Goal: Entertainment & Leisure: Browse casually

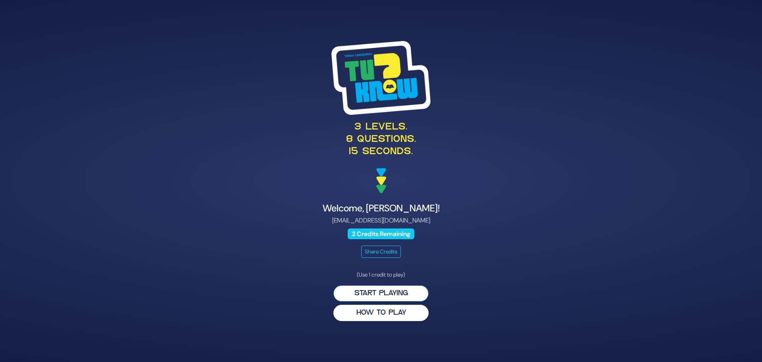
click at [380, 289] on button "Start Playing" at bounding box center [380, 293] width 95 height 16
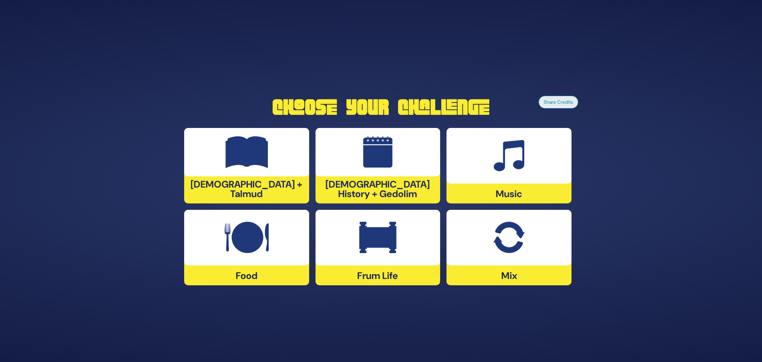
click at [254, 243] on img at bounding box center [247, 237] width 44 height 32
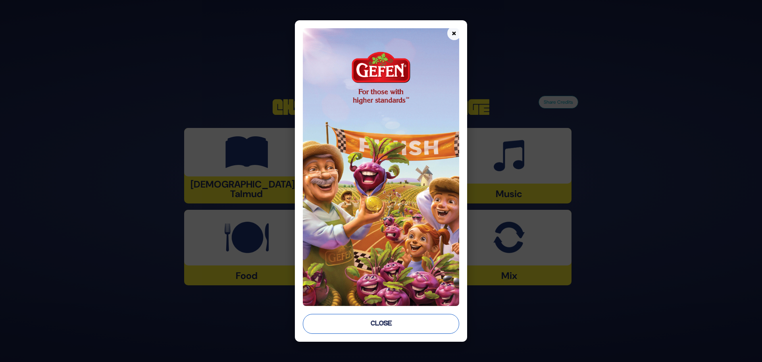
click at [381, 321] on button "Close" at bounding box center [381, 324] width 156 height 20
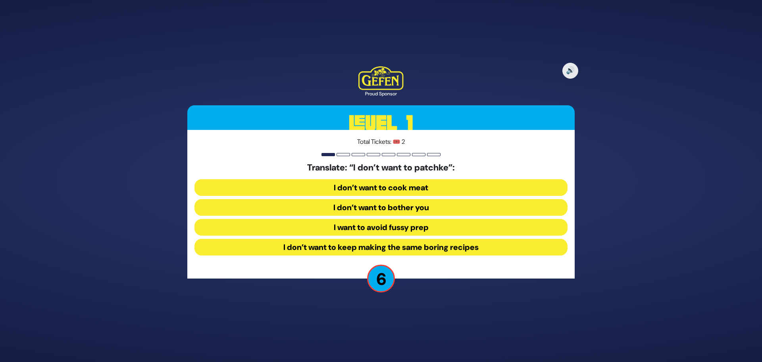
click at [384, 229] on button "I want to avoid fussy prep" at bounding box center [380, 227] width 373 height 17
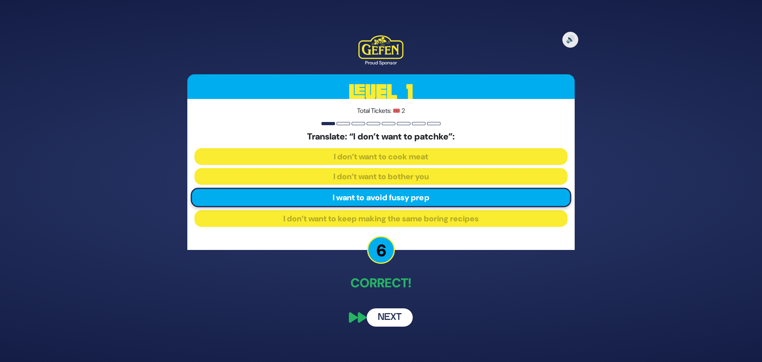
click at [389, 316] on button "Next" at bounding box center [390, 317] width 46 height 18
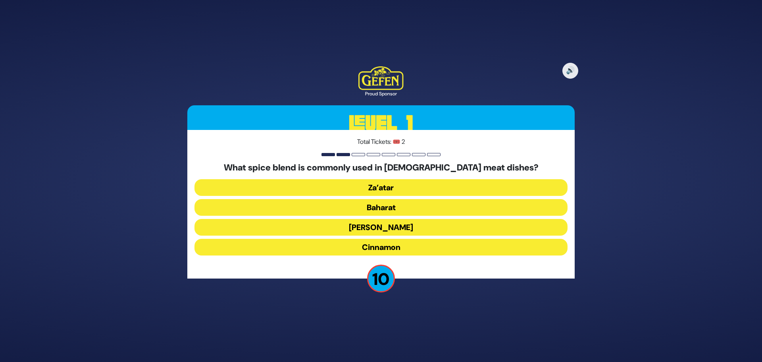
click at [381, 188] on button "Za’atar" at bounding box center [380, 187] width 373 height 17
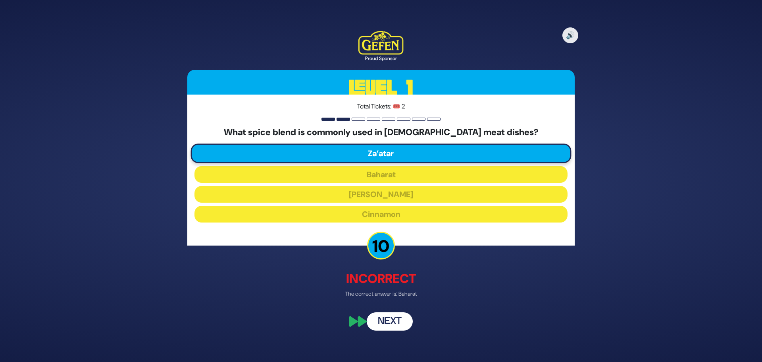
click at [393, 323] on button "Next" at bounding box center [390, 321] width 46 height 18
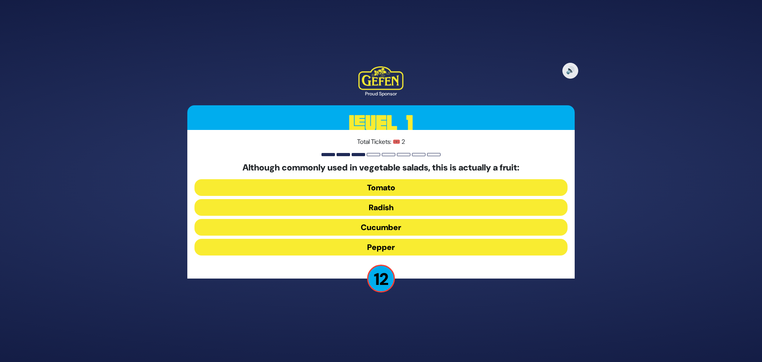
drag, startPoint x: 378, startPoint y: 183, endPoint x: 383, endPoint y: 184, distance: 5.8
click at [378, 183] on button "Tomato" at bounding box center [380, 187] width 373 height 17
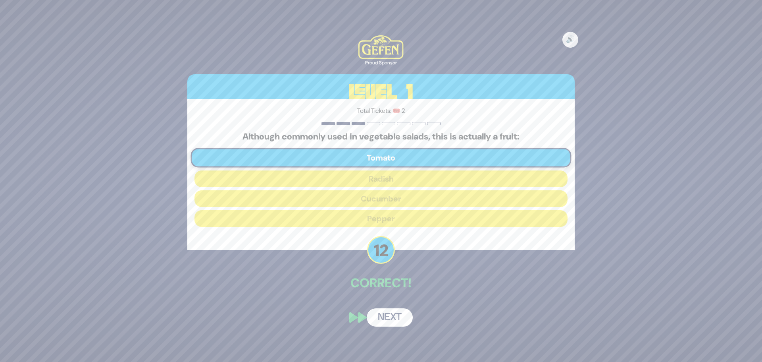
click at [389, 319] on button "Next" at bounding box center [390, 317] width 46 height 18
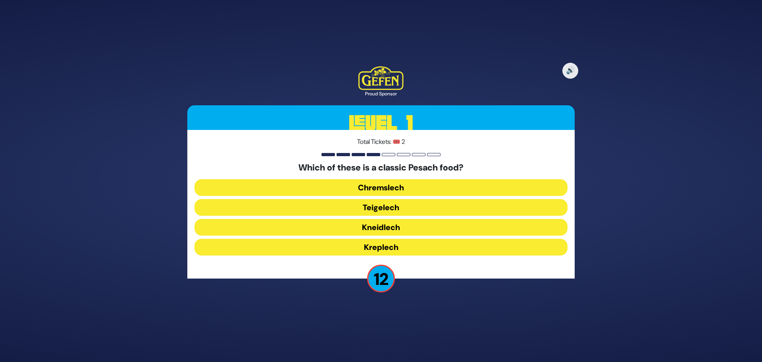
click at [368, 184] on button "Chremslech" at bounding box center [380, 187] width 373 height 17
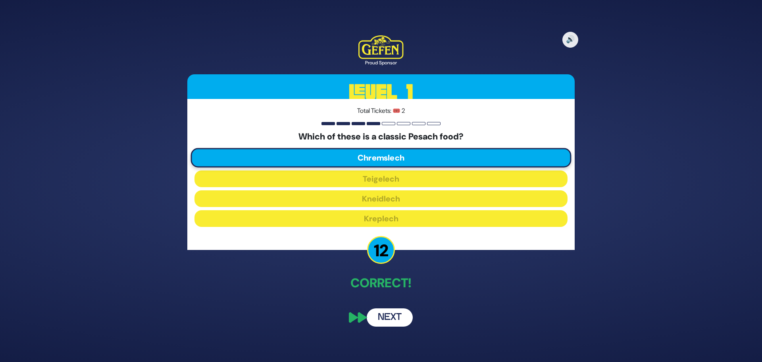
click at [392, 315] on button "Next" at bounding box center [390, 317] width 46 height 18
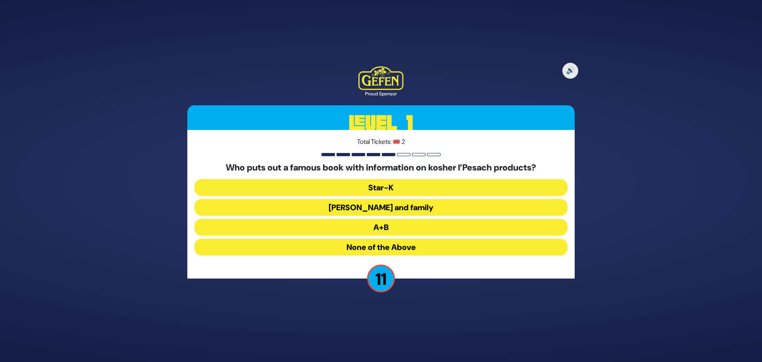
click at [389, 210] on button "[PERSON_NAME] and family" at bounding box center [380, 207] width 373 height 17
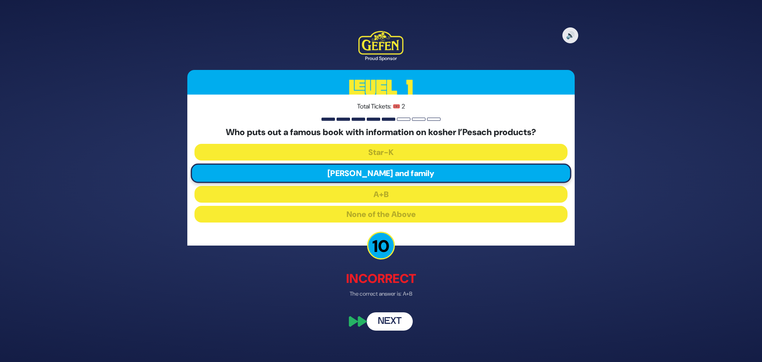
click at [388, 324] on button "Next" at bounding box center [390, 321] width 46 height 18
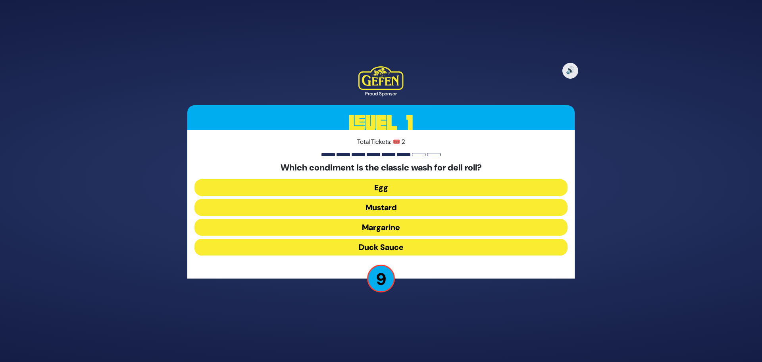
click at [381, 208] on button "Mustard" at bounding box center [380, 207] width 373 height 17
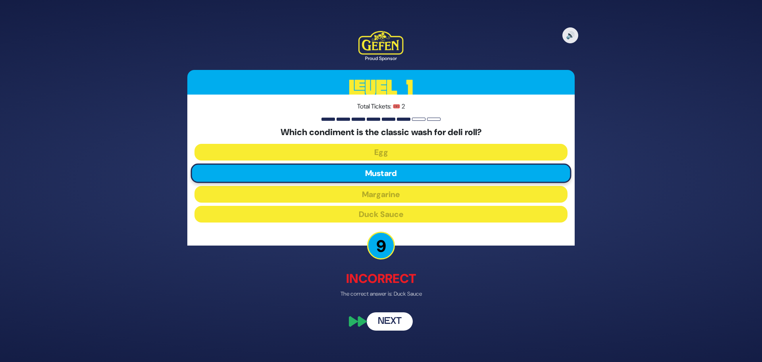
click at [378, 319] on button "Next" at bounding box center [390, 321] width 46 height 18
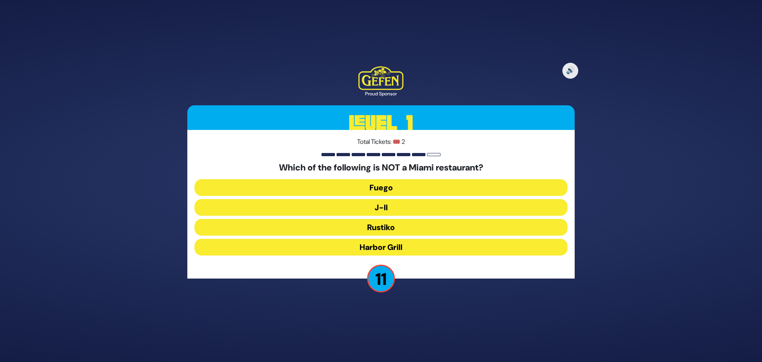
click at [383, 206] on button "J-II" at bounding box center [380, 207] width 373 height 17
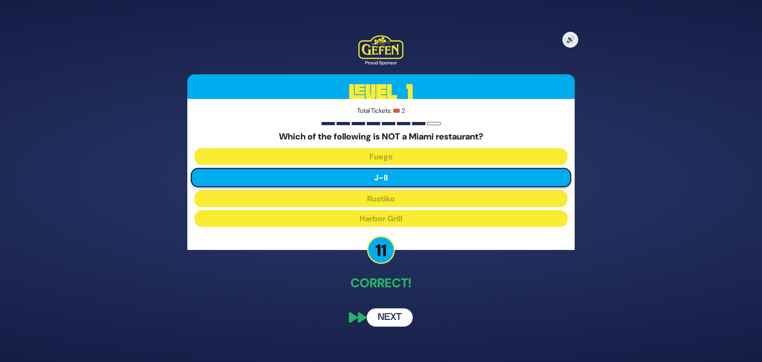
click at [393, 323] on button "Next" at bounding box center [390, 317] width 46 height 18
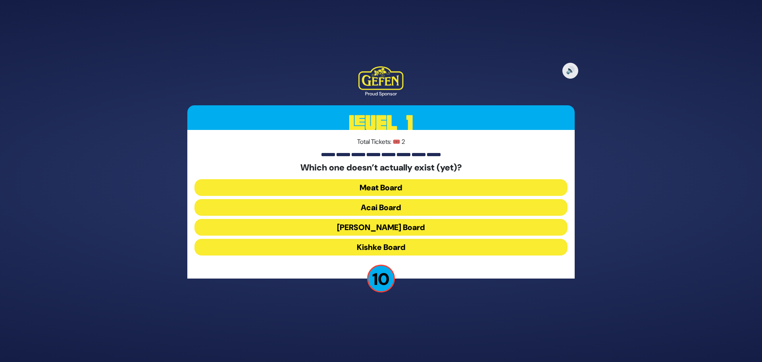
click at [370, 246] on button "Kishke Board" at bounding box center [380, 247] width 373 height 17
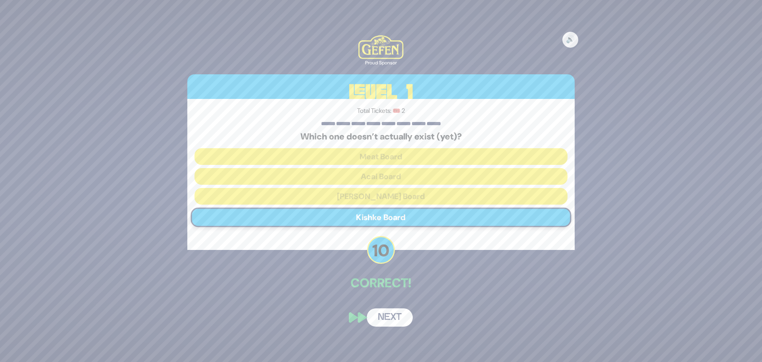
click at [389, 318] on button "Next" at bounding box center [390, 317] width 46 height 18
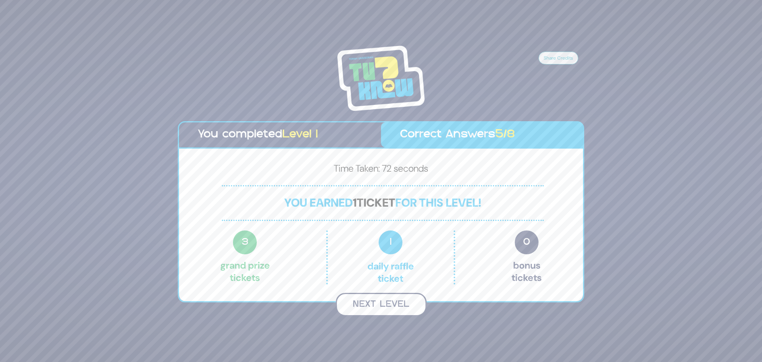
click at [381, 301] on button "Next Level" at bounding box center [381, 303] width 91 height 23
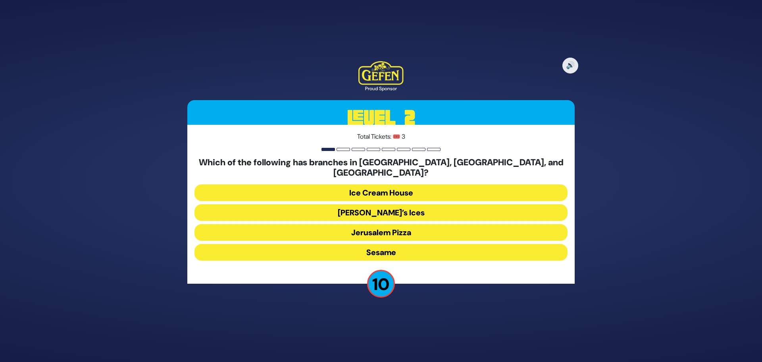
click at [385, 206] on button "[PERSON_NAME]’s Ices" at bounding box center [380, 212] width 373 height 17
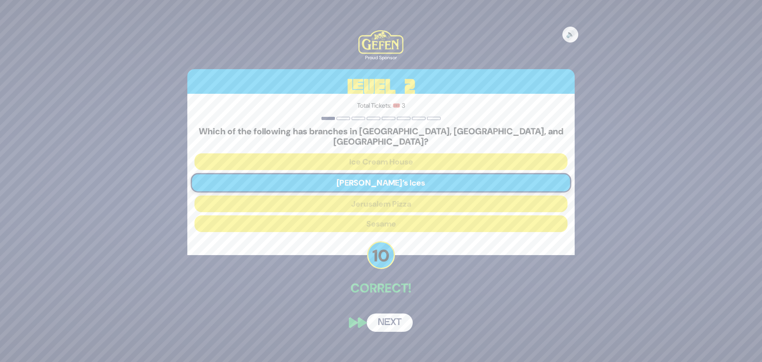
click at [387, 316] on button "Next" at bounding box center [390, 322] width 46 height 18
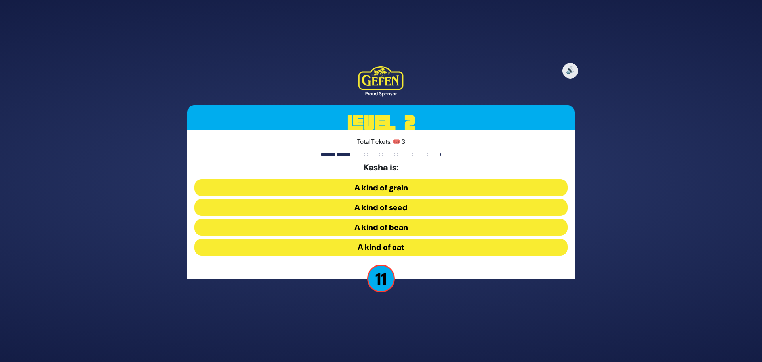
click at [389, 186] on button "A kind of grain" at bounding box center [380, 187] width 373 height 17
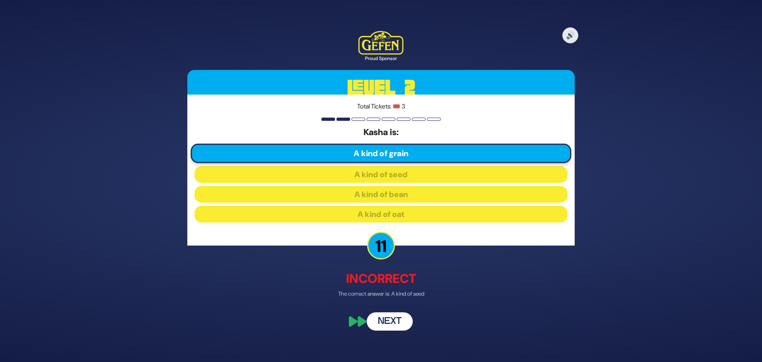
drag, startPoint x: 383, startPoint y: 316, endPoint x: 387, endPoint y: 313, distance: 5.2
click at [383, 316] on button "Next" at bounding box center [390, 321] width 46 height 18
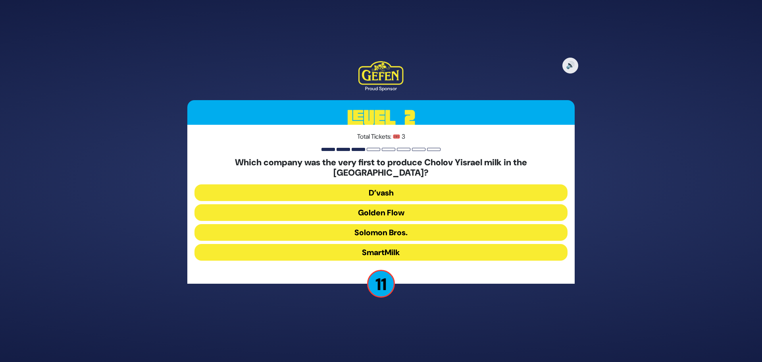
click at [381, 206] on button "Golden Flow" at bounding box center [380, 212] width 373 height 17
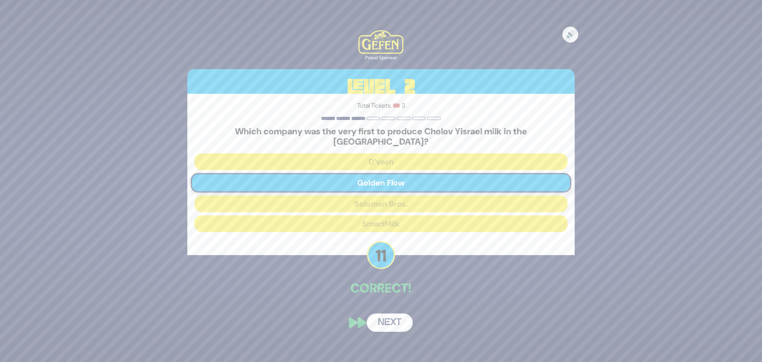
click at [390, 317] on button "Next" at bounding box center [390, 322] width 46 height 18
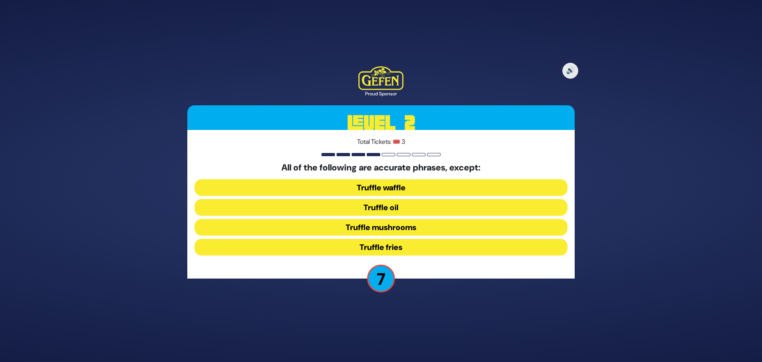
click at [383, 226] on button "Truffle mushrooms" at bounding box center [380, 227] width 373 height 17
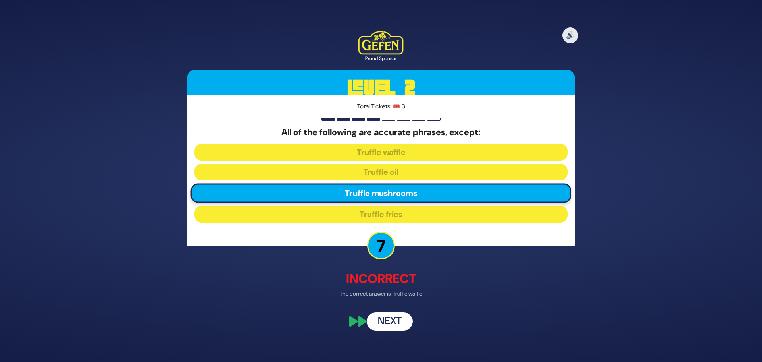
click at [390, 317] on button "Next" at bounding box center [390, 321] width 46 height 18
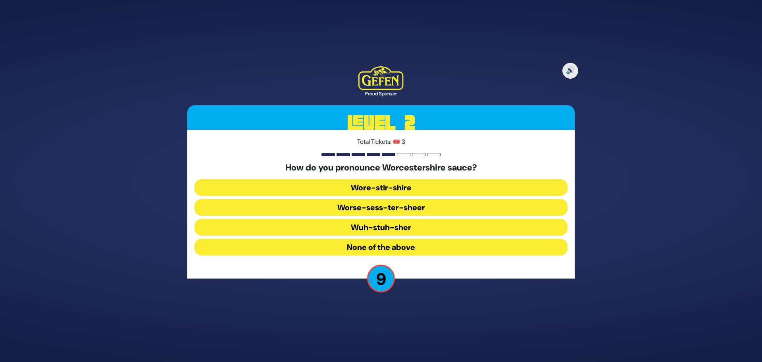
click at [383, 207] on button "Worse-sess-ter-sheer" at bounding box center [380, 207] width 373 height 17
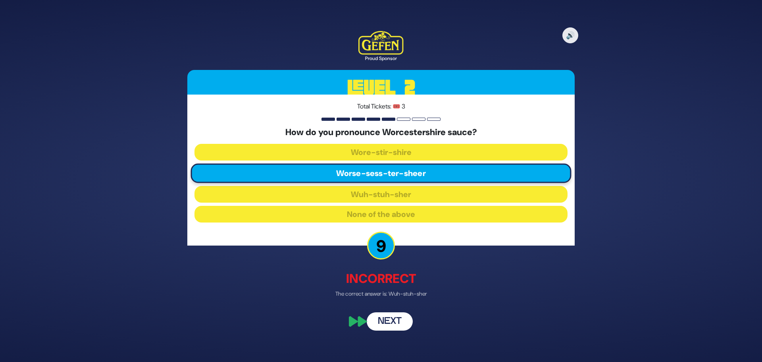
click at [390, 323] on button "Next" at bounding box center [390, 321] width 46 height 18
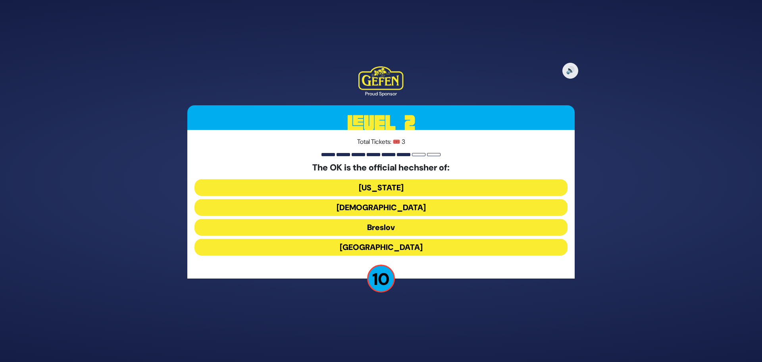
click at [386, 183] on button "[US_STATE]" at bounding box center [380, 187] width 373 height 17
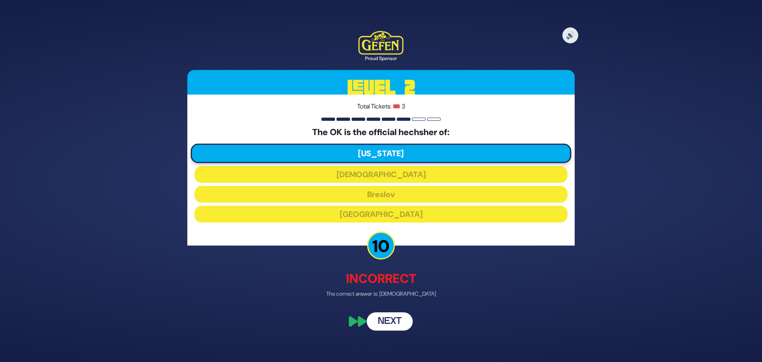
click at [389, 314] on button "Next" at bounding box center [390, 321] width 46 height 18
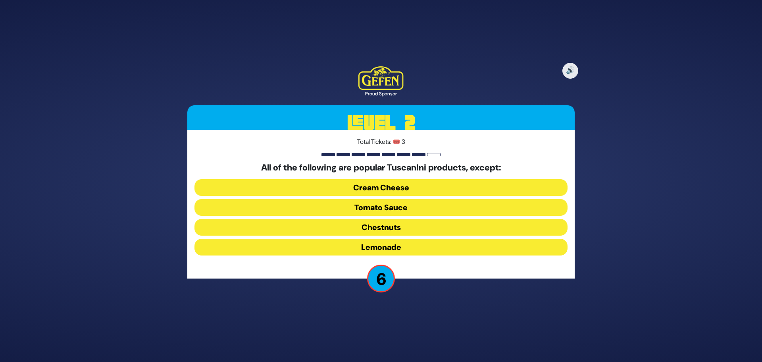
click at [381, 226] on button "Chestnuts" at bounding box center [380, 227] width 373 height 17
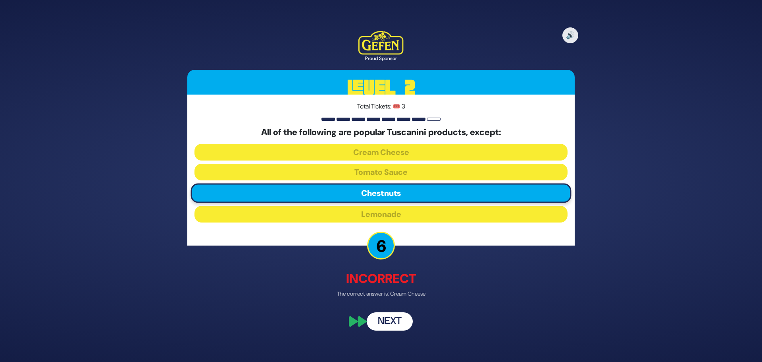
click at [381, 251] on p "6" at bounding box center [381, 246] width 28 height 28
drag, startPoint x: 385, startPoint y: 319, endPoint x: 386, endPoint y: 316, distance: 4.3
click at [385, 319] on button "Next" at bounding box center [390, 321] width 46 height 18
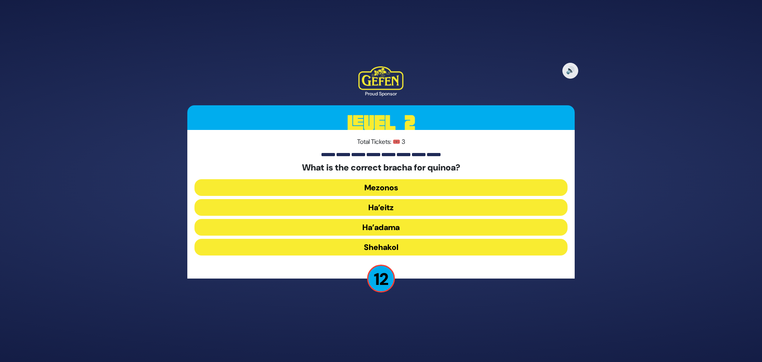
click at [379, 246] on button "Shehakol" at bounding box center [380, 247] width 373 height 17
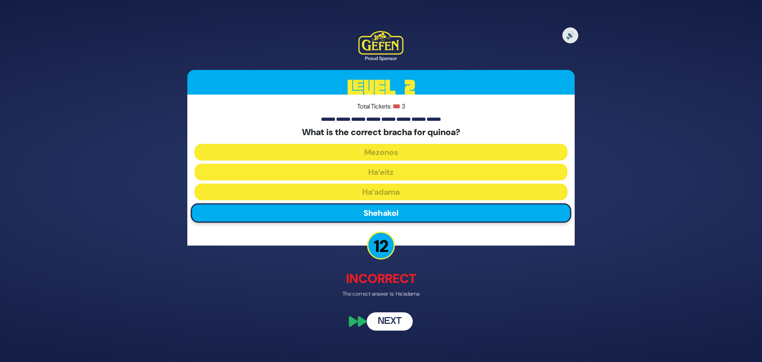
click at [387, 312] on button "Next" at bounding box center [390, 321] width 46 height 18
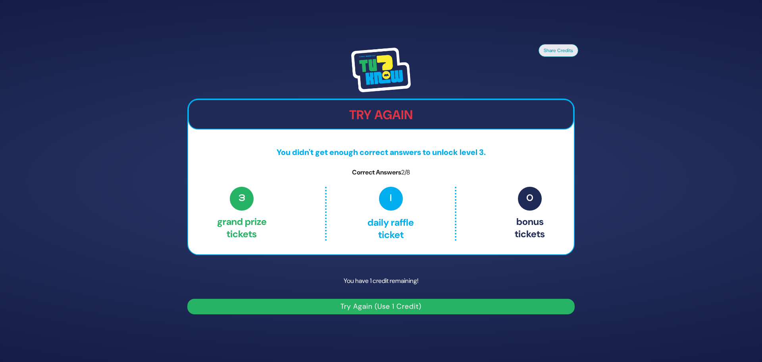
click at [390, 306] on button "Try Again (Use 1 Credit)" at bounding box center [380, 305] width 387 height 15
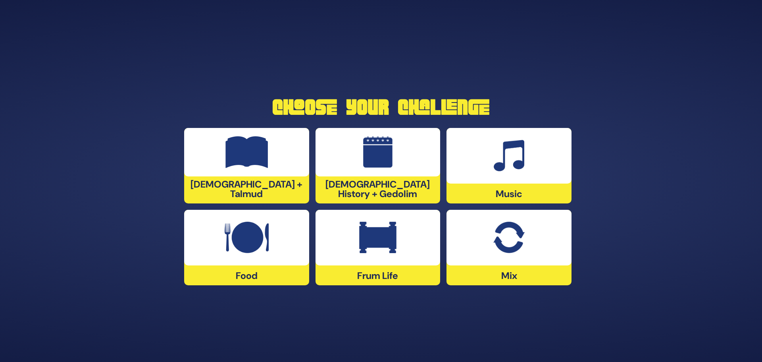
click at [373, 239] on img at bounding box center [377, 237] width 37 height 32
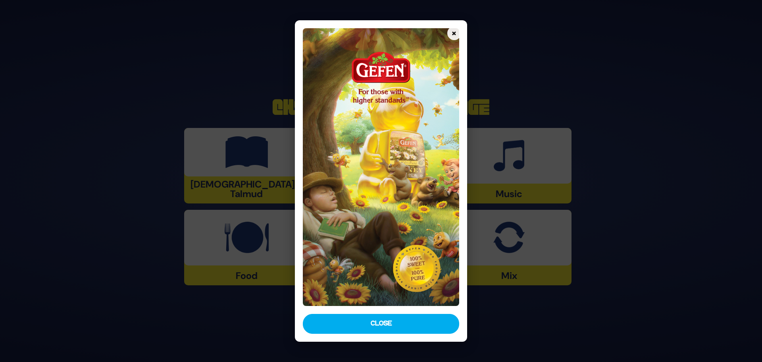
click at [382, 325] on button "Close" at bounding box center [381, 324] width 156 height 20
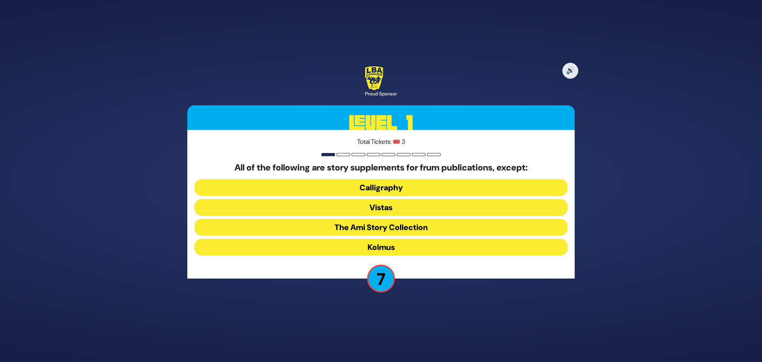
click at [379, 248] on button "Kolmus" at bounding box center [380, 247] width 373 height 17
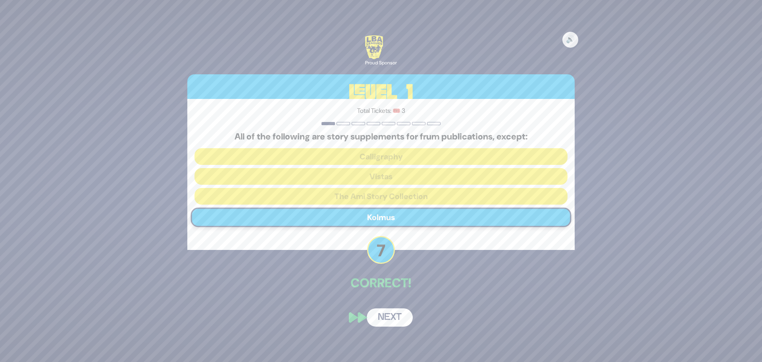
drag, startPoint x: 386, startPoint y: 318, endPoint x: 391, endPoint y: 318, distance: 4.4
click at [386, 318] on button "Next" at bounding box center [390, 317] width 46 height 18
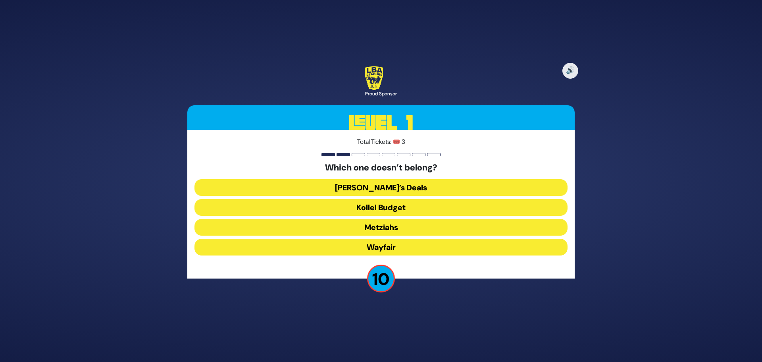
click at [384, 245] on button "Wayfair" at bounding box center [380, 247] width 373 height 17
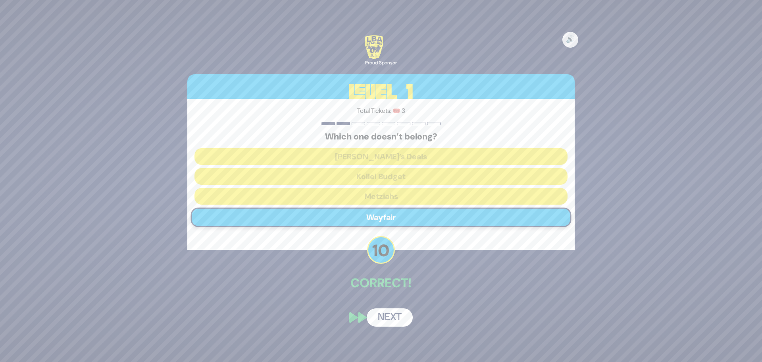
click at [384, 316] on button "Next" at bounding box center [390, 317] width 46 height 18
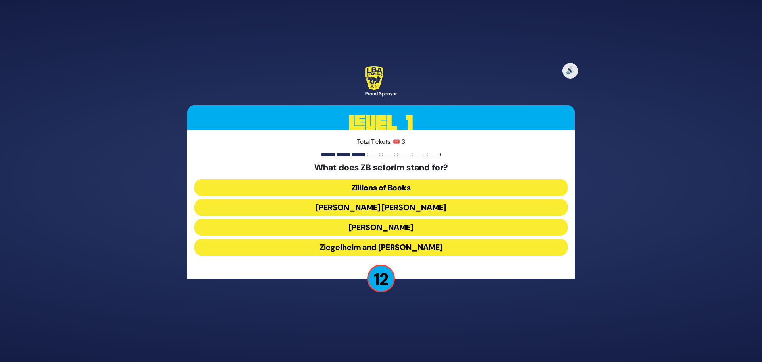
click at [390, 205] on button "Zundel Berman" at bounding box center [380, 207] width 373 height 17
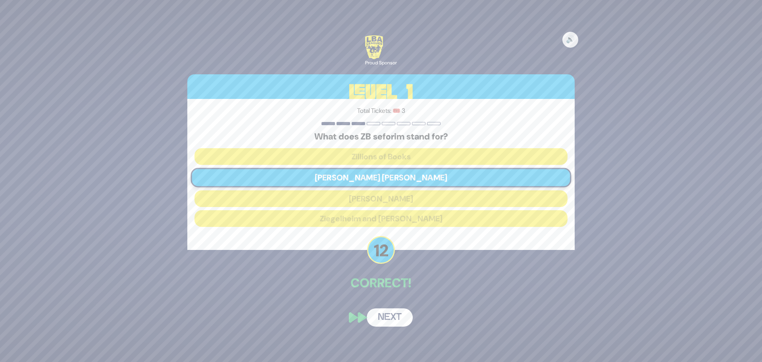
click at [394, 317] on button "Next" at bounding box center [390, 317] width 46 height 18
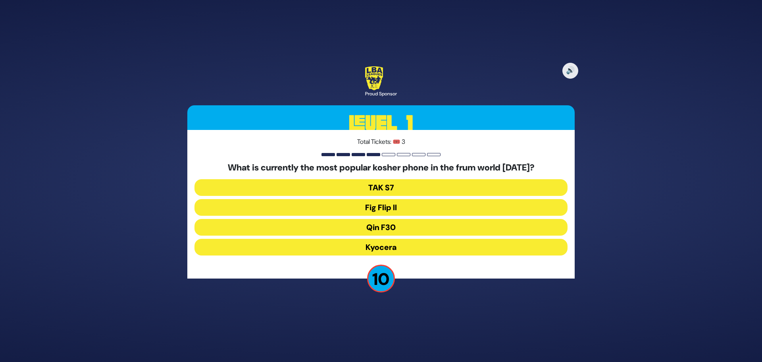
click at [382, 207] on button "Fig Flip II" at bounding box center [380, 207] width 373 height 17
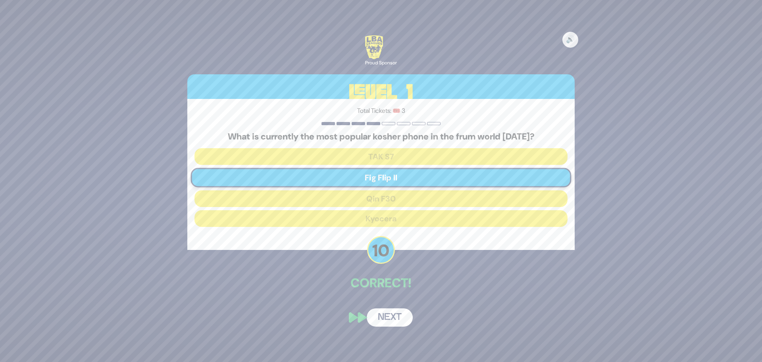
click at [387, 311] on button "Next" at bounding box center [390, 317] width 46 height 18
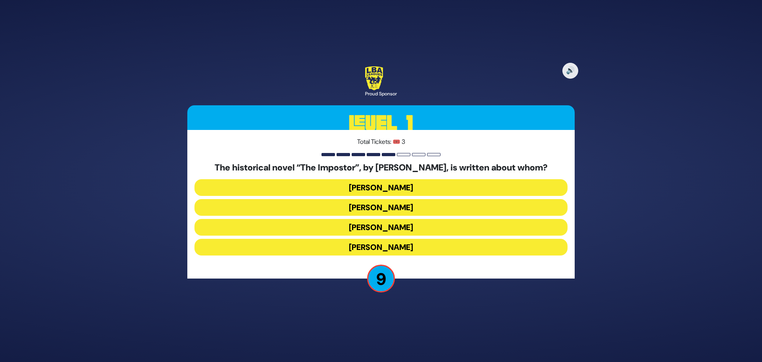
click at [387, 206] on button "Shlomo Molcho" at bounding box center [380, 207] width 373 height 17
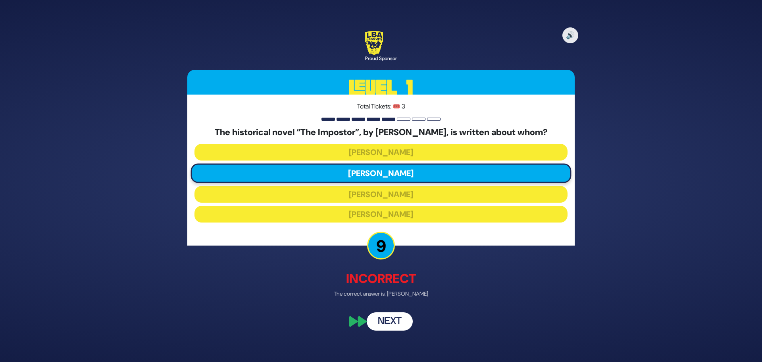
click at [391, 315] on button "Next" at bounding box center [390, 321] width 46 height 18
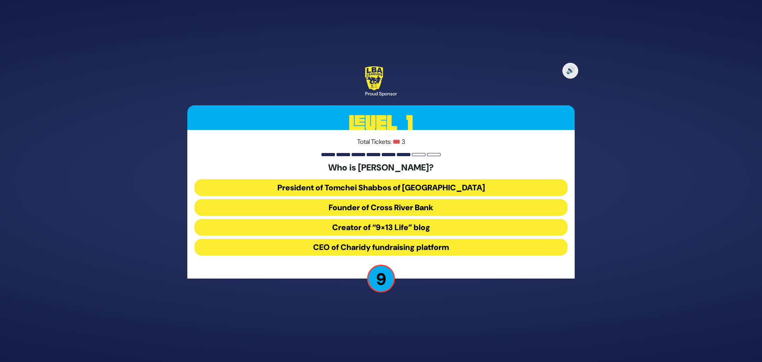
click at [383, 247] on button "CEO of Charidy fundraising platform" at bounding box center [380, 247] width 373 height 17
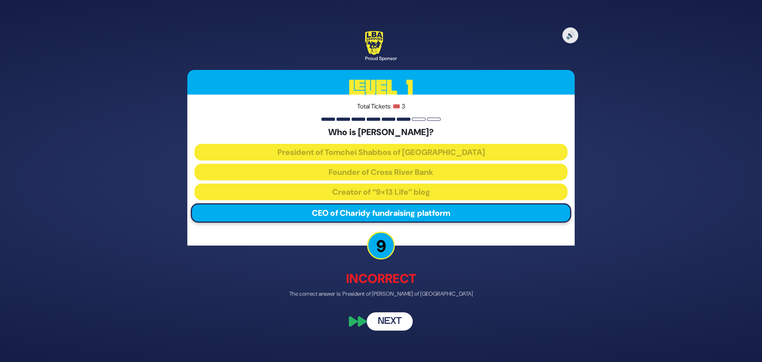
click at [387, 317] on button "Next" at bounding box center [390, 321] width 46 height 18
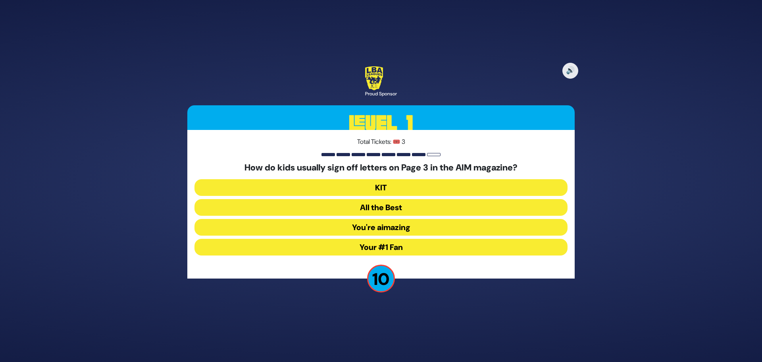
click at [385, 227] on button "You're aimazing" at bounding box center [380, 227] width 373 height 17
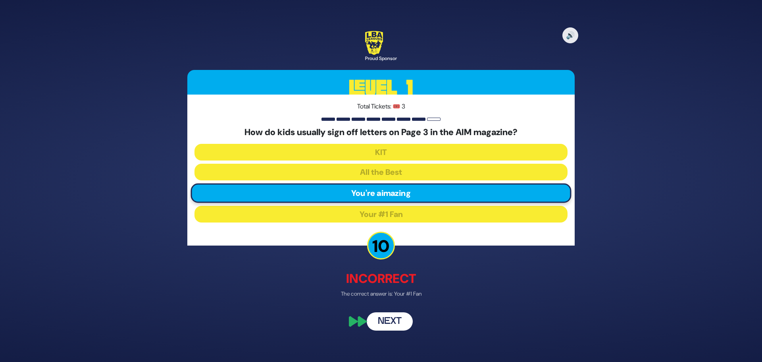
click at [381, 314] on button "Next" at bounding box center [390, 321] width 46 height 18
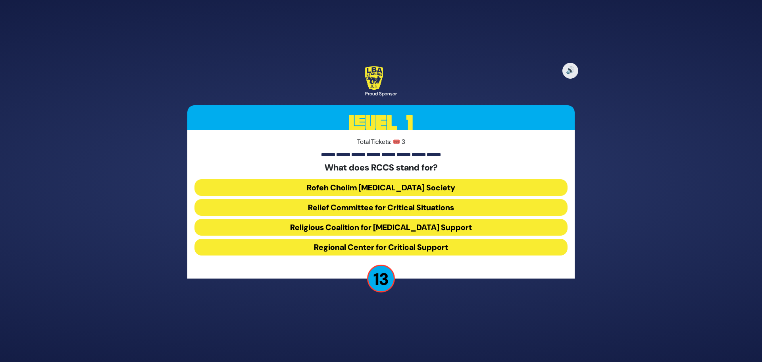
click at [380, 181] on button "Rofeh Cholim Cancer Society" at bounding box center [380, 187] width 373 height 17
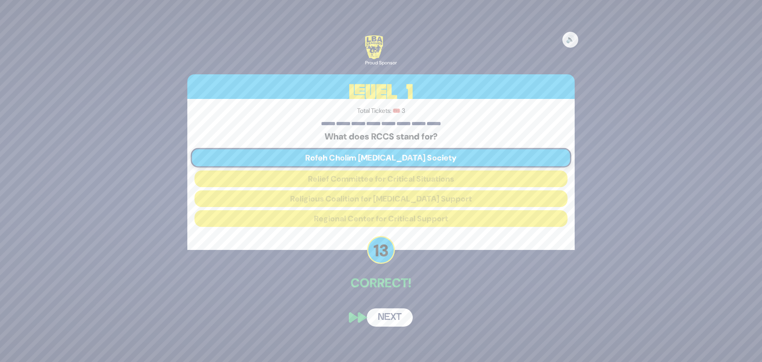
click at [391, 314] on button "Next" at bounding box center [390, 317] width 46 height 18
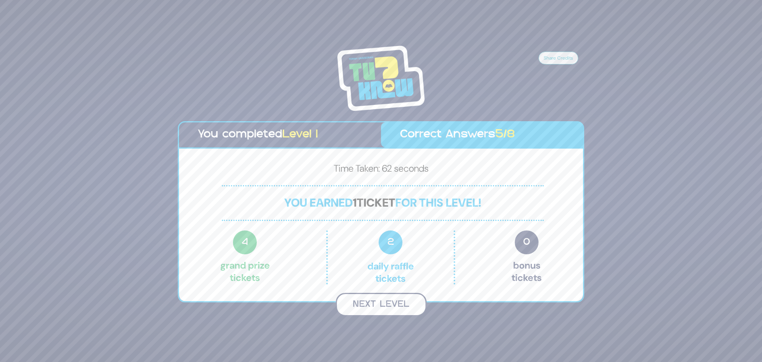
click at [384, 306] on button "Next Level" at bounding box center [381, 303] width 91 height 23
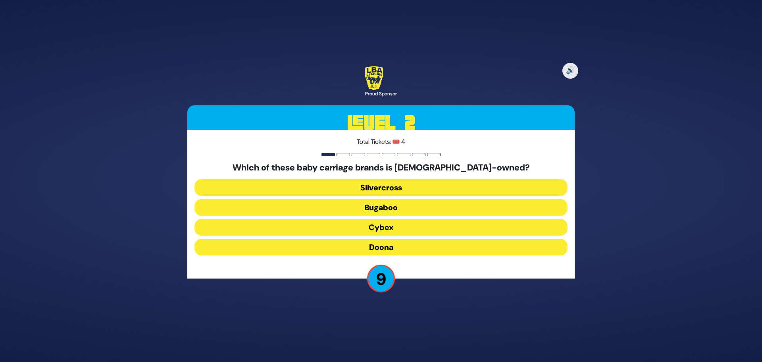
click at [377, 187] on button "Silvercross" at bounding box center [380, 187] width 373 height 17
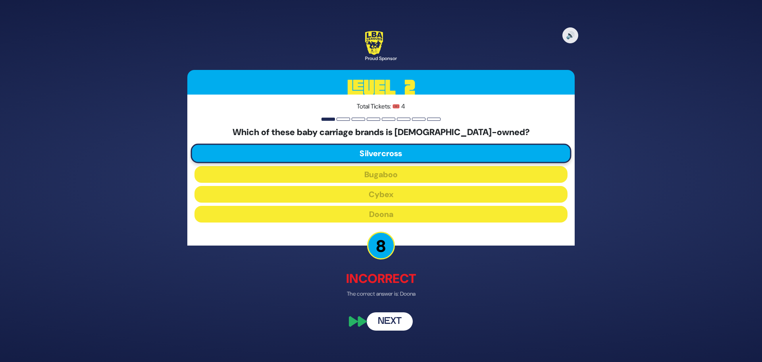
click at [391, 316] on button "Next" at bounding box center [390, 321] width 46 height 18
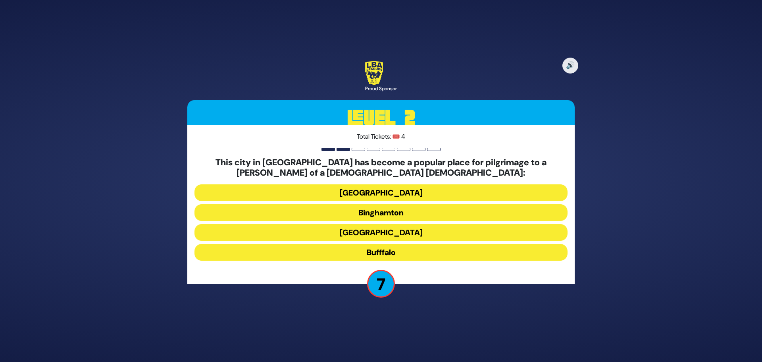
click at [382, 212] on button "Binghamton" at bounding box center [380, 212] width 373 height 17
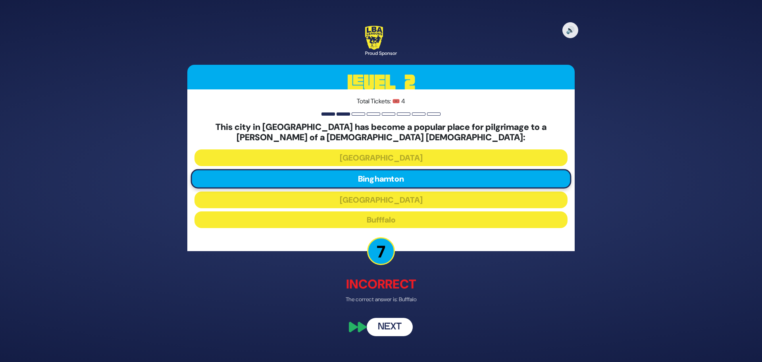
click at [384, 248] on p "7" at bounding box center [381, 251] width 28 height 28
click at [385, 248] on p "7" at bounding box center [381, 251] width 28 height 28
click at [393, 328] on button "Next" at bounding box center [390, 327] width 46 height 18
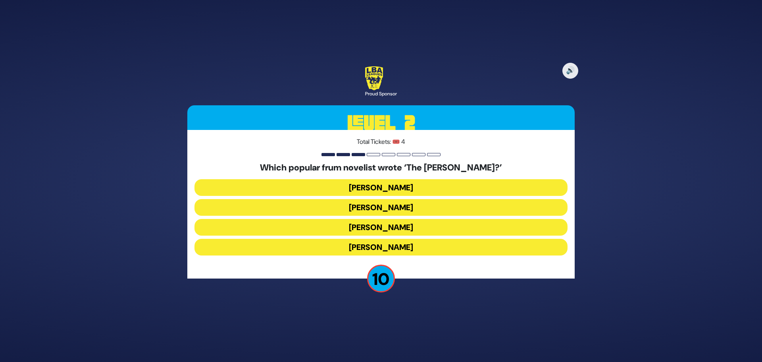
click at [385, 187] on button "Nachman Seltzer" at bounding box center [380, 187] width 373 height 17
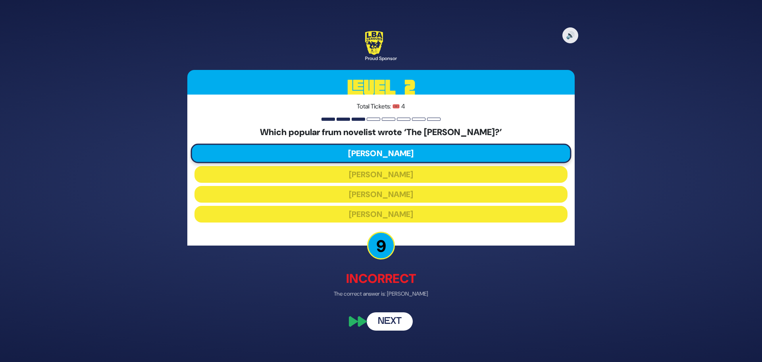
click at [383, 326] on button "Next" at bounding box center [390, 321] width 46 height 18
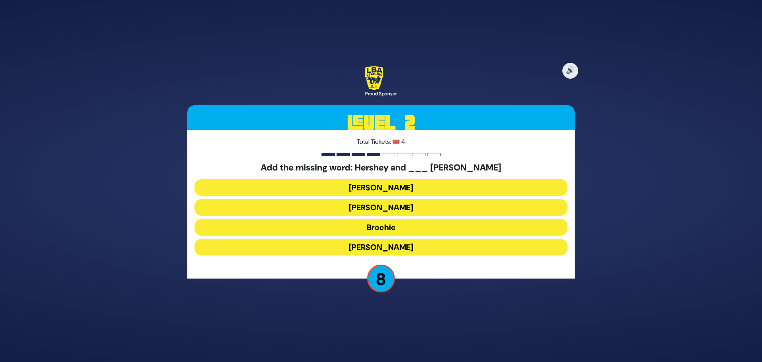
click at [381, 185] on button "Raizy" at bounding box center [380, 187] width 373 height 17
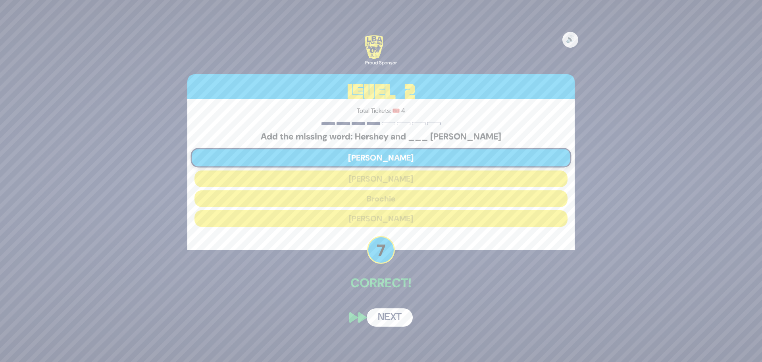
click at [389, 312] on button "Next" at bounding box center [390, 317] width 46 height 18
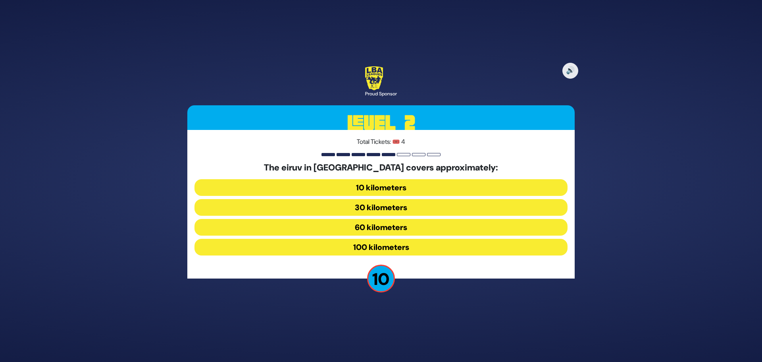
click at [380, 206] on button "30 kilometers" at bounding box center [380, 207] width 373 height 17
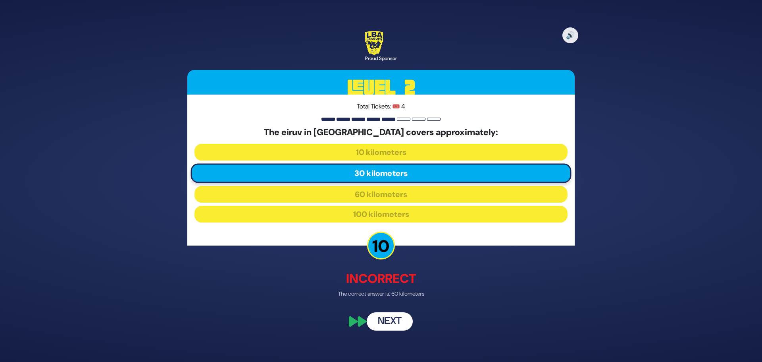
click at [393, 325] on button "Next" at bounding box center [390, 321] width 46 height 18
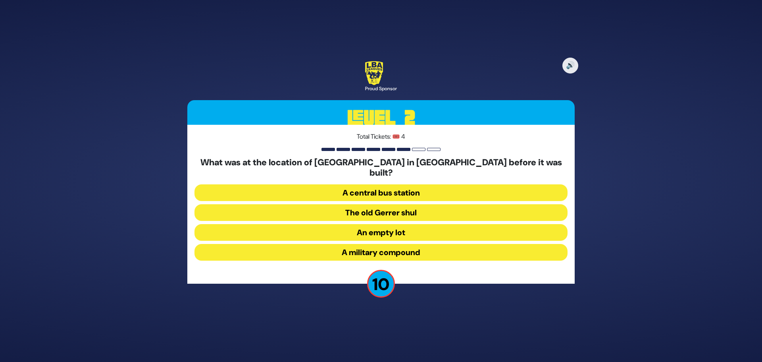
click at [383, 247] on button "A military compound" at bounding box center [380, 252] width 373 height 17
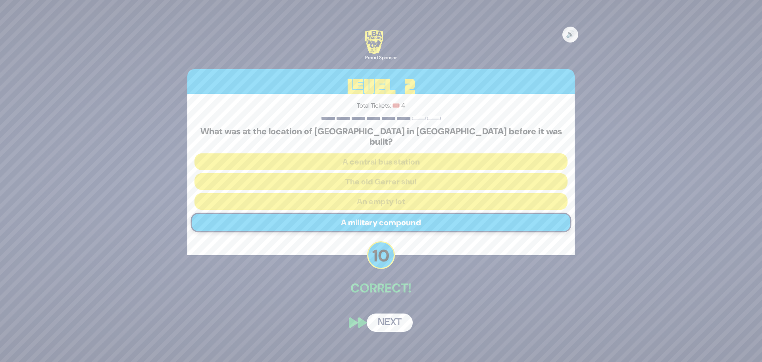
click at [380, 313] on button "Next" at bounding box center [390, 322] width 46 height 18
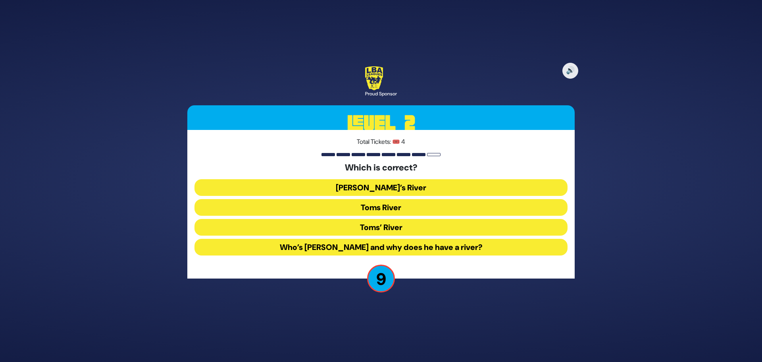
click at [388, 204] on button "Toms River" at bounding box center [380, 207] width 373 height 17
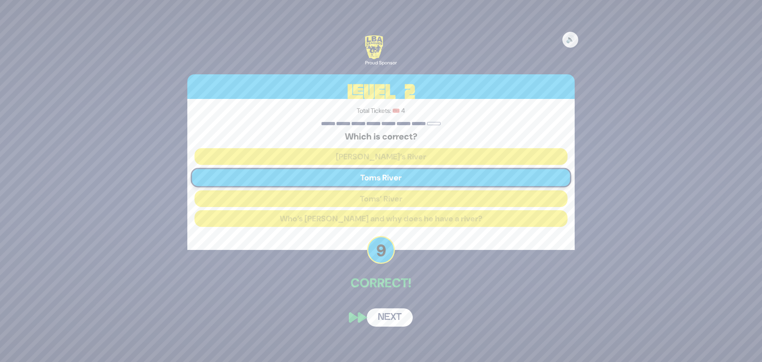
click at [383, 316] on button "Next" at bounding box center [390, 317] width 46 height 18
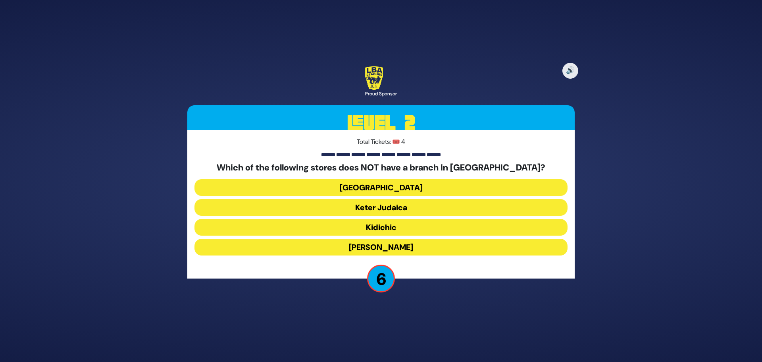
click at [389, 186] on button "Shell Station" at bounding box center [380, 187] width 373 height 17
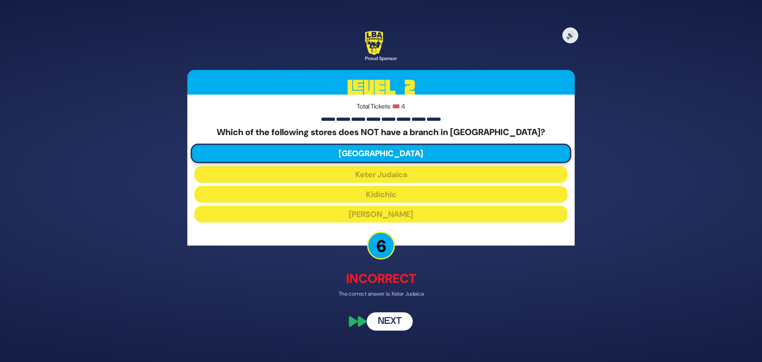
click at [388, 298] on div "🔊 Proud Sponsor Level 2 Total Tickets: 🎟️ 4 Which of the following stores does …" at bounding box center [381, 180] width 406 height 318
click at [389, 323] on button "Next" at bounding box center [390, 321] width 46 height 18
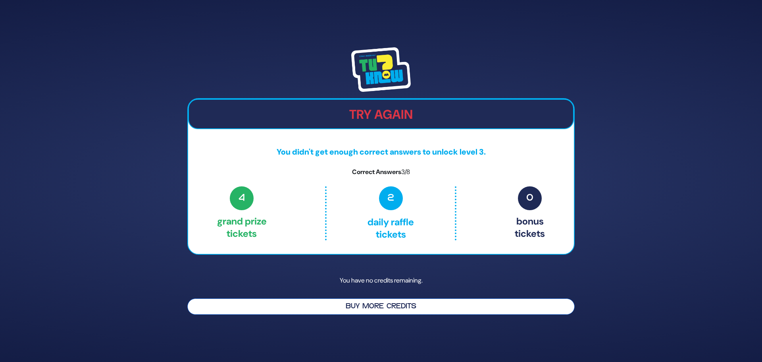
click at [379, 306] on button "Buy More Credits" at bounding box center [380, 306] width 387 height 16
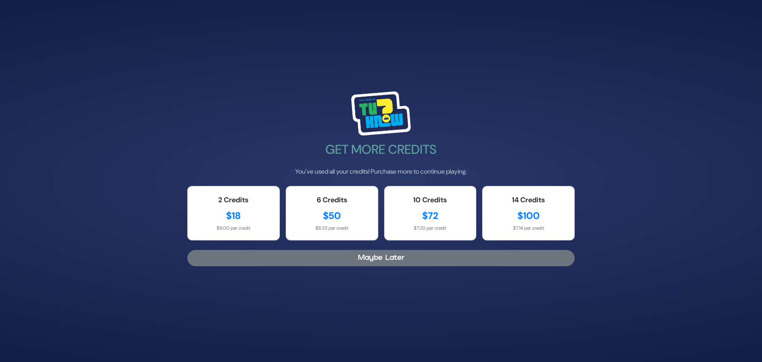
click at [388, 255] on button "Maybe Later" at bounding box center [380, 258] width 387 height 16
